Goal: Information Seeking & Learning: Learn about a topic

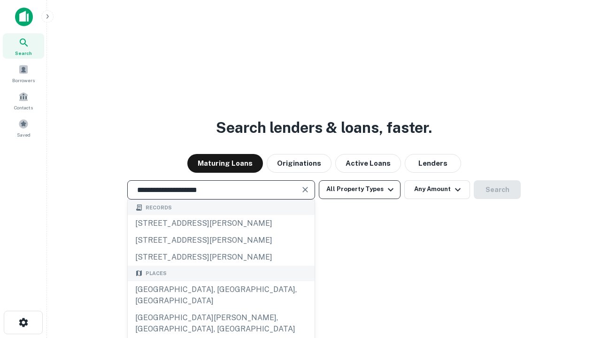
click at [221, 309] on div "Santa Monica, CA, USA" at bounding box center [221, 295] width 187 height 28
click at [359, 189] on button "All Property Types" at bounding box center [360, 189] width 82 height 19
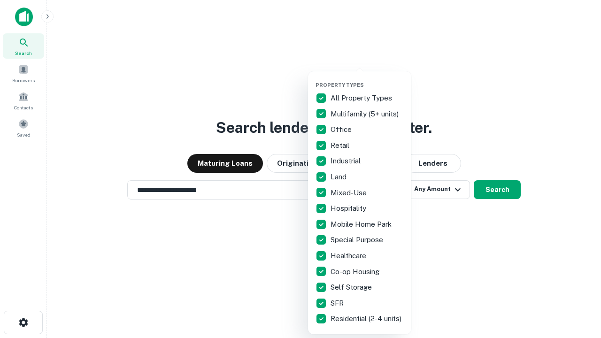
type input "**********"
click at [367, 79] on button "button" at bounding box center [366, 79] width 103 height 0
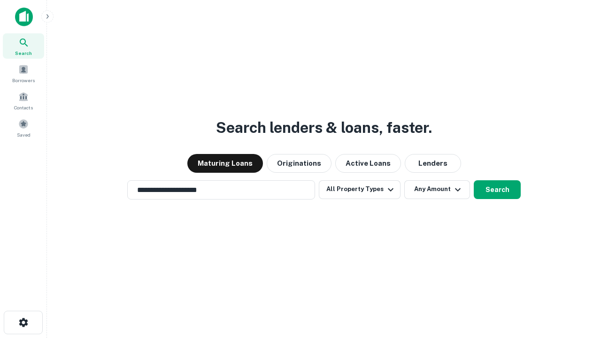
scroll to position [6, 113]
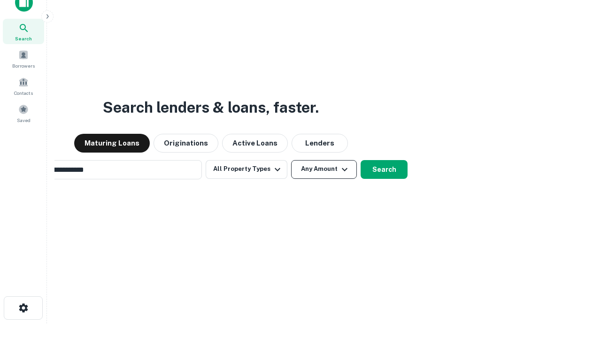
click at [291, 160] on button "Any Amount" at bounding box center [324, 169] width 66 height 19
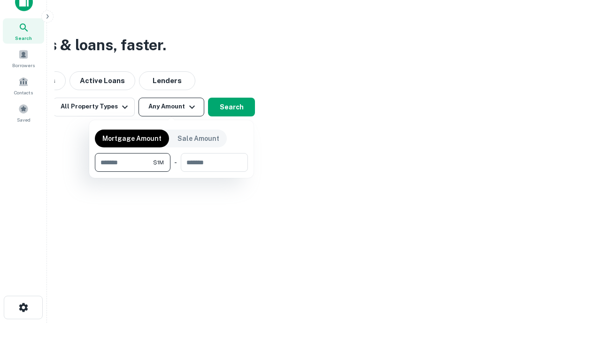
type input "*******"
click at [171, 172] on button "button" at bounding box center [171, 172] width 153 height 0
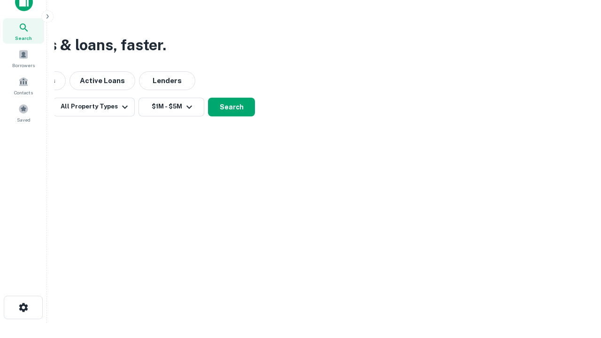
scroll to position [6, 173]
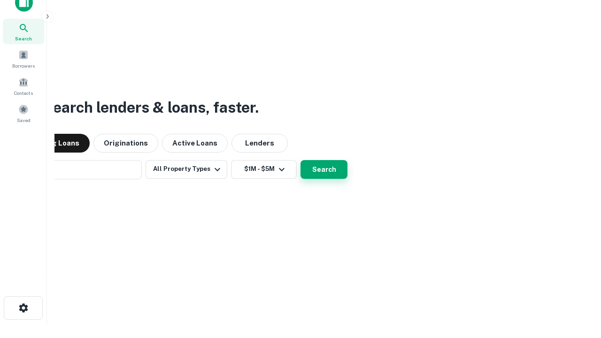
click at [300, 160] on button "Search" at bounding box center [323, 169] width 47 height 19
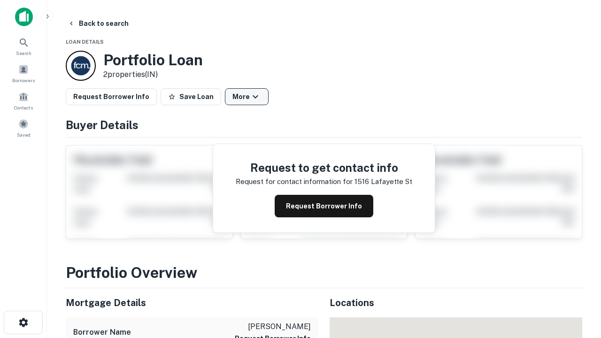
click at [246, 97] on button "More" at bounding box center [247, 96] width 44 height 17
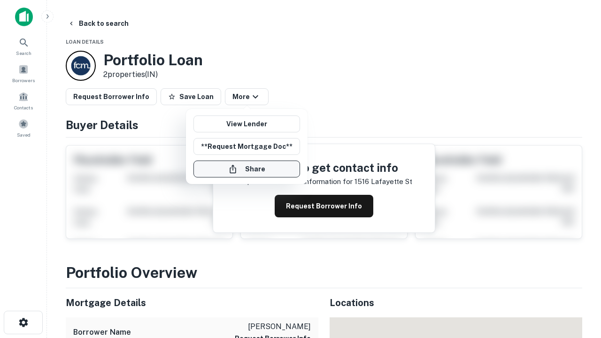
click at [246, 169] on button "Share" at bounding box center [246, 168] width 106 height 17
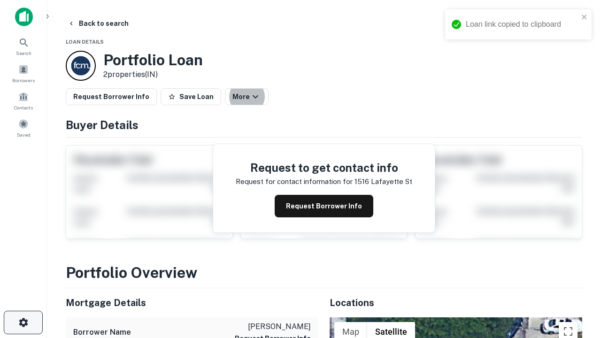
click at [23, 322] on icon "button" at bounding box center [23, 322] width 11 height 11
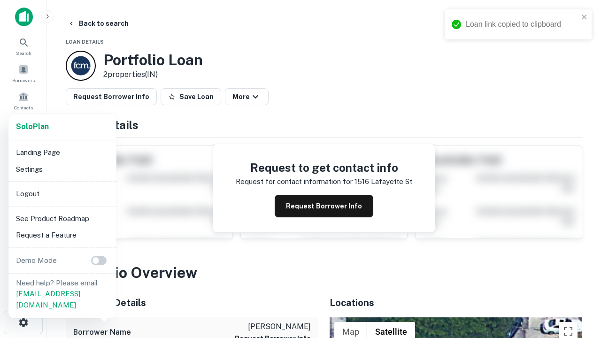
click at [62, 193] on li "Logout" at bounding box center [62, 193] width 100 height 17
